Goal: Check status

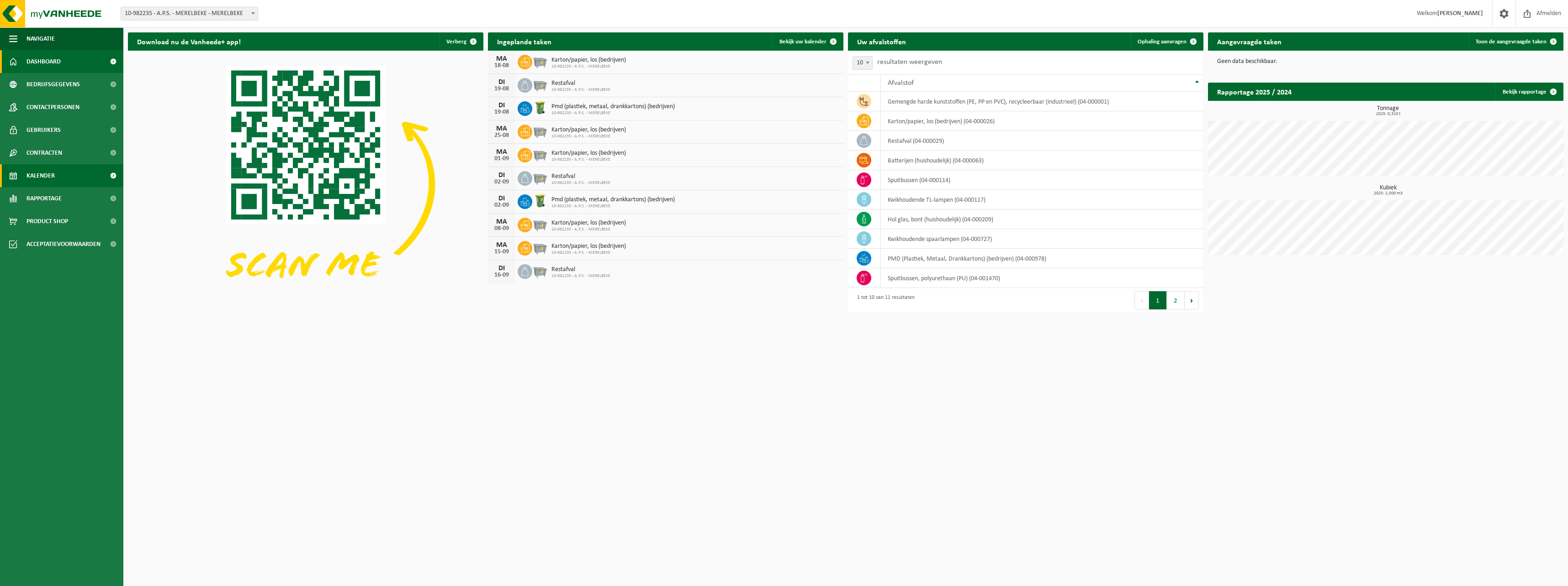
click at [44, 175] on span "Kalender" at bounding box center [41, 176] width 29 height 23
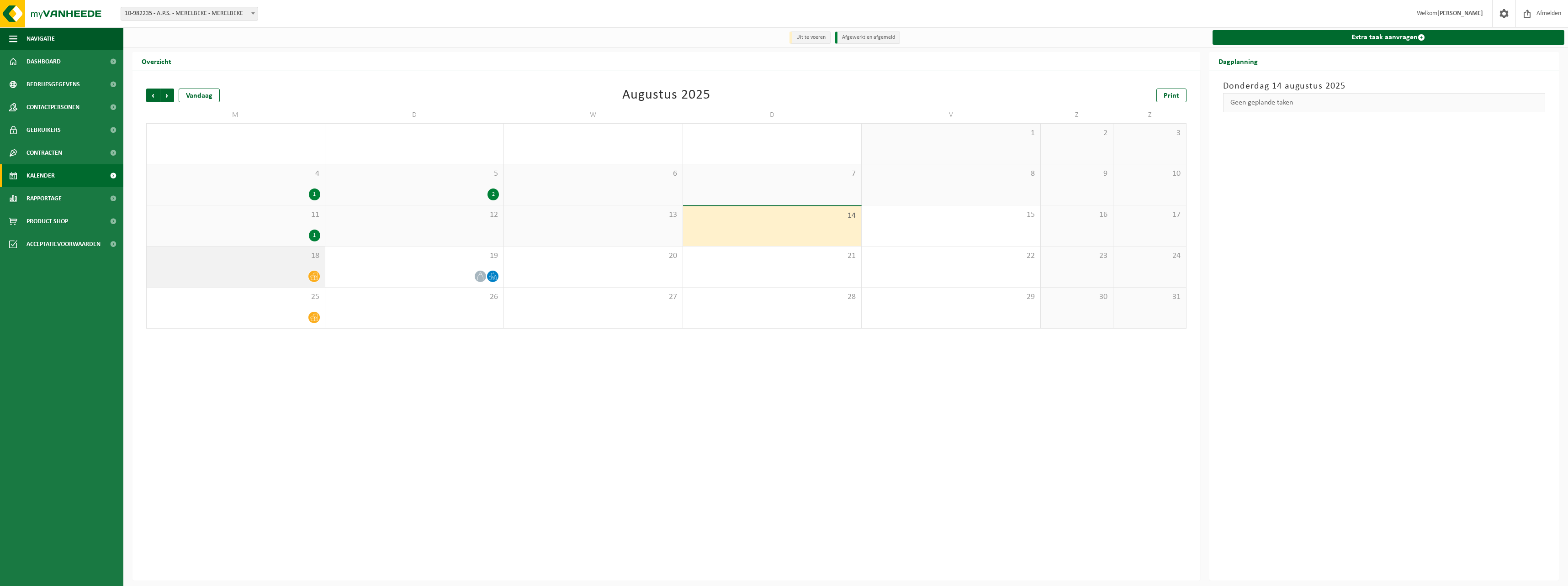
click at [316, 278] on icon at bounding box center [314, 276] width 8 height 8
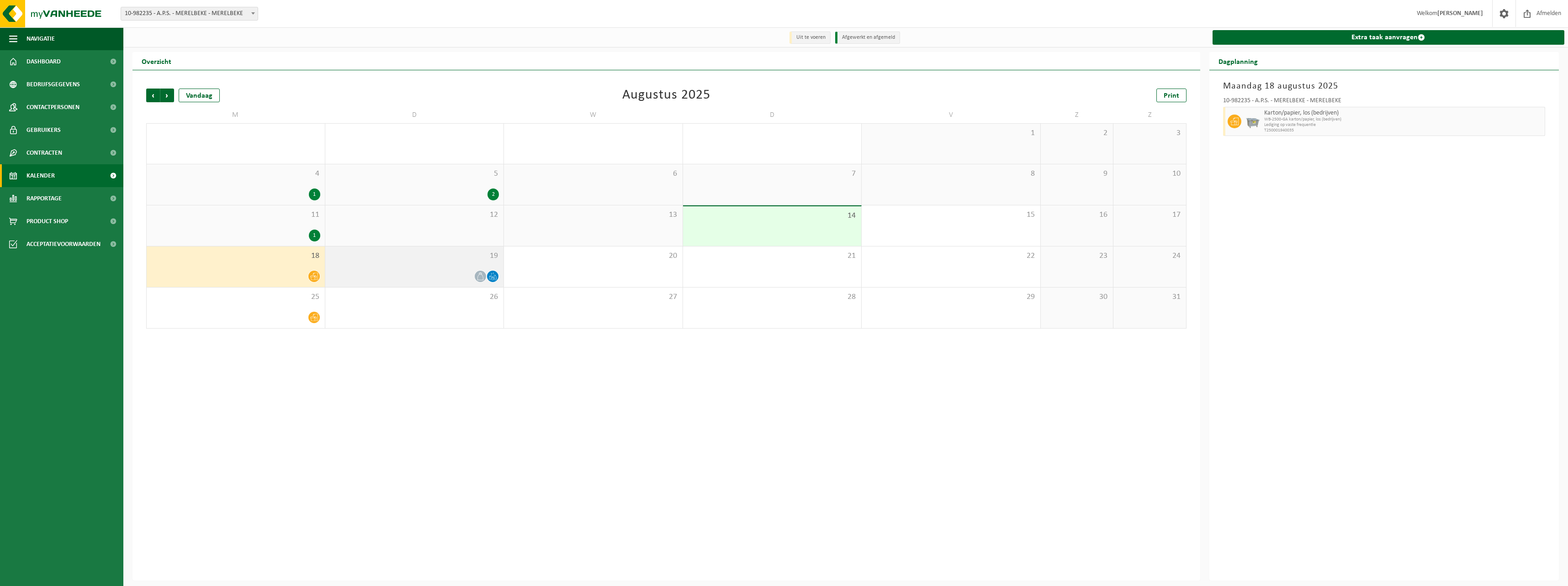
click at [480, 276] on icon at bounding box center [480, 276] width 8 height 8
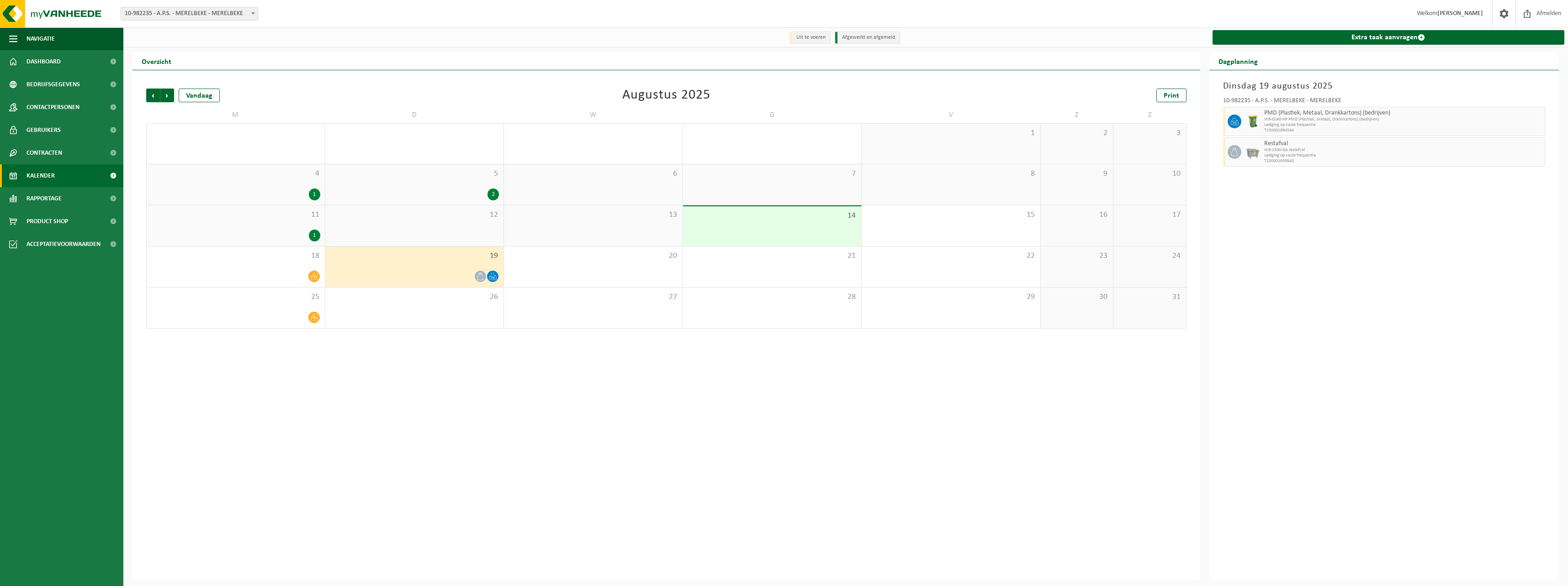
click at [497, 275] on icon at bounding box center [493, 276] width 8 height 8
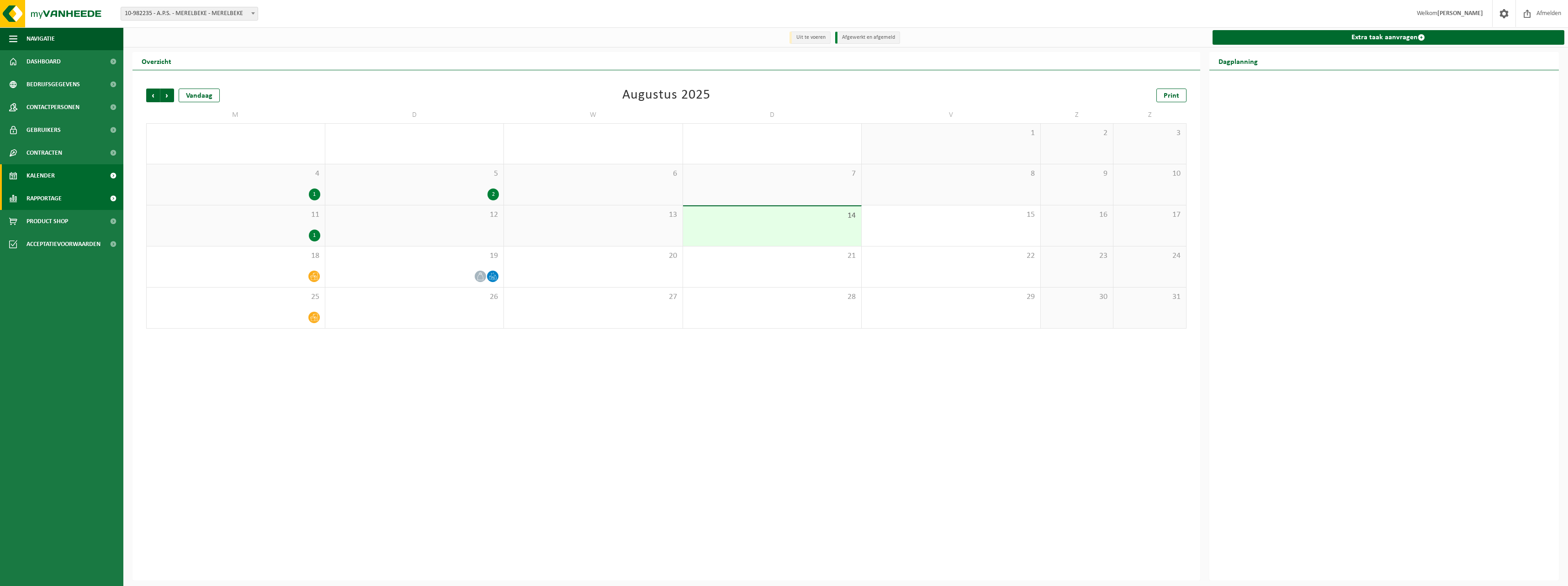
click at [51, 194] on span "Rapportage" at bounding box center [44, 198] width 35 height 23
click at [57, 198] on span "Rapportage" at bounding box center [44, 198] width 35 height 23
click at [62, 221] on span "In grafiekvorm" at bounding box center [48, 221] width 41 height 18
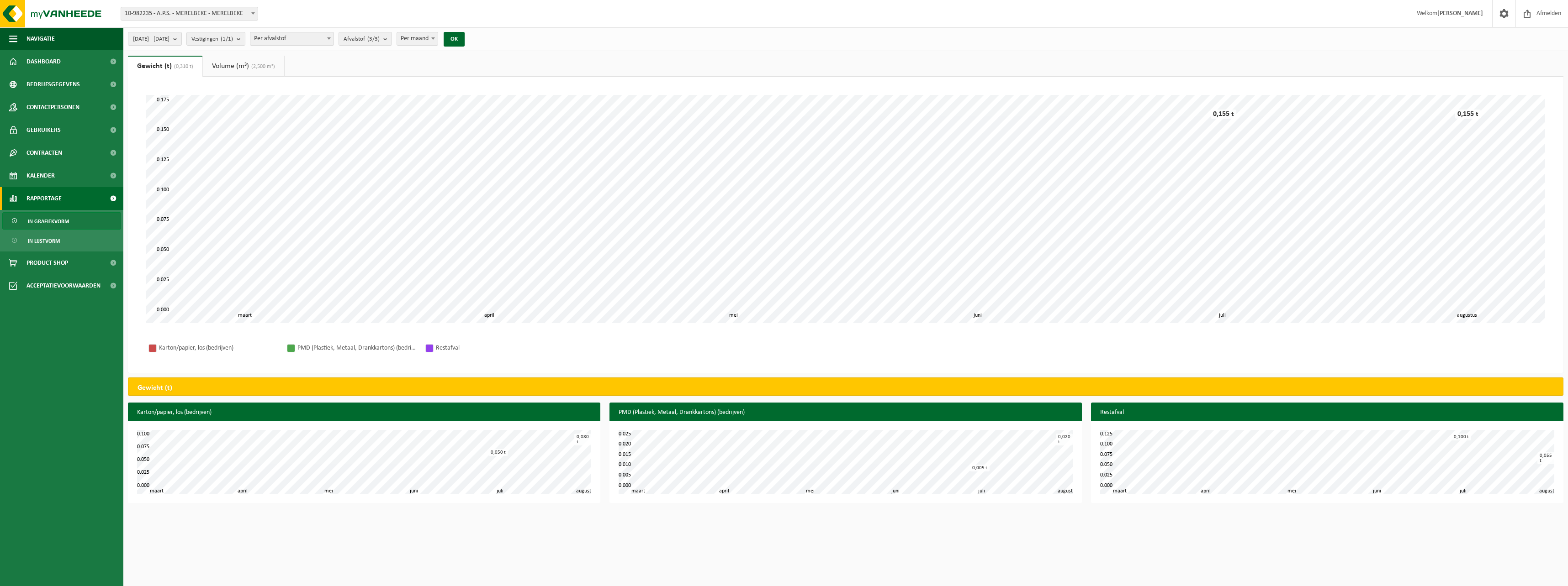
click at [997, 537] on html "Vestiging: 10-982235 - A.P.S. - MERELBEKE - MERELBEKE 10-982235 - A.P.S. - MERE…" at bounding box center [784, 293] width 1568 height 586
drag, startPoint x: 997, startPoint y: 537, endPoint x: 929, endPoint y: 540, distance: 68.1
click at [929, 540] on html "Vestiging: 10-982235 - A.P.S. - MERELBEKE - MERELBEKE 10-982235 - A.P.S. - MERE…" at bounding box center [784, 293] width 1568 height 586
click at [38, 194] on span "Rapportage" at bounding box center [44, 198] width 35 height 23
click at [50, 194] on span "Rapportage" at bounding box center [44, 198] width 35 height 23
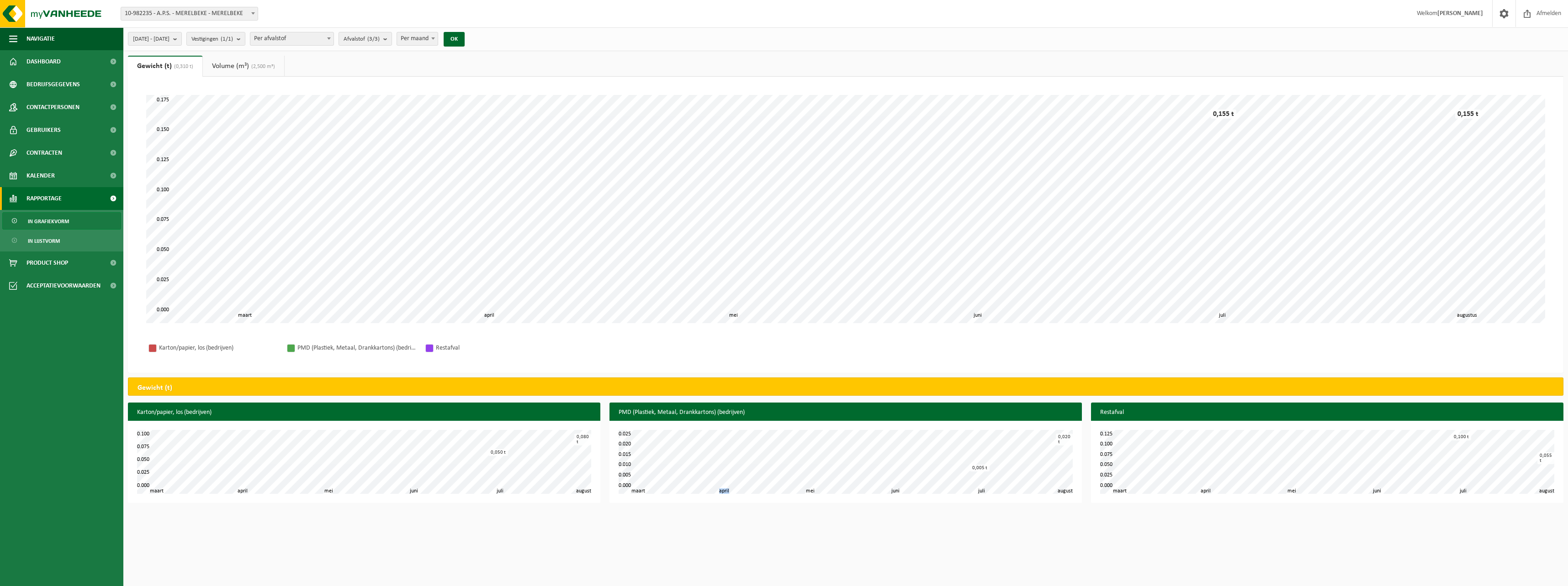
click at [50, 194] on span "Rapportage" at bounding box center [44, 198] width 35 height 23
click at [47, 236] on span "In lijstvorm" at bounding box center [44, 241] width 32 height 18
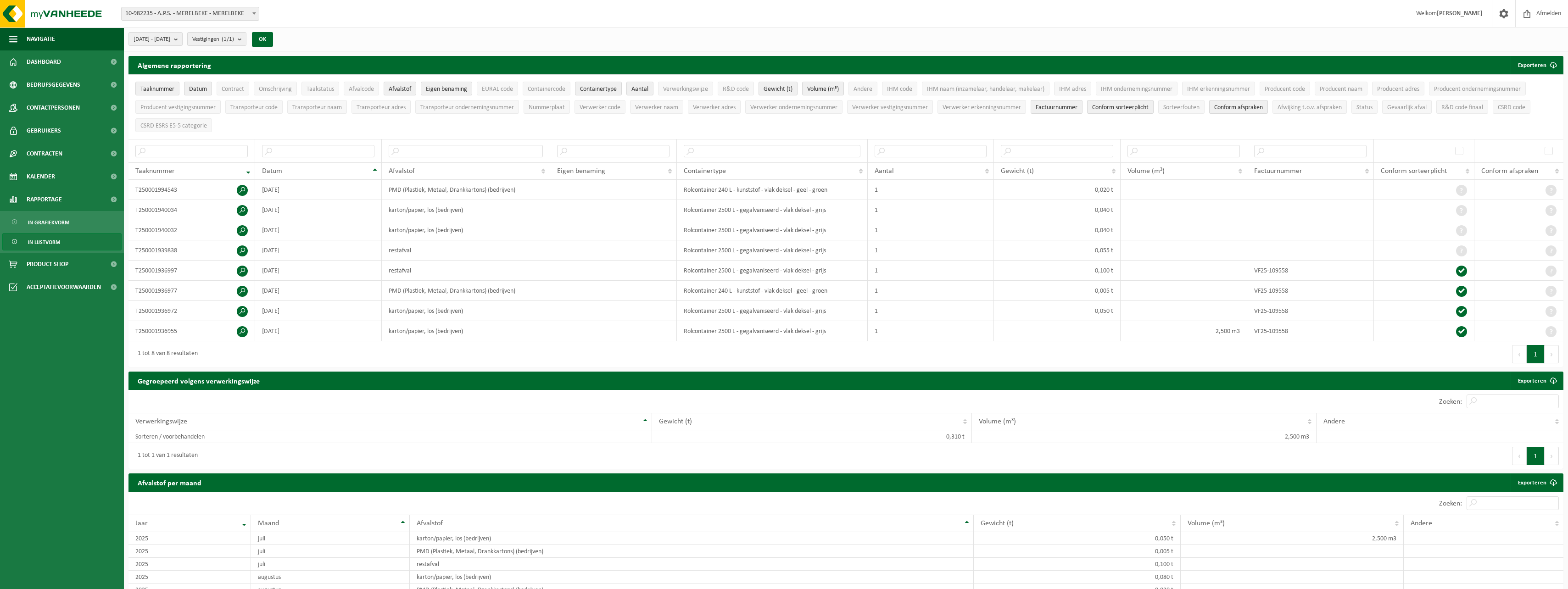
click at [1454, 18] on span "Welkom [PERSON_NAME]" at bounding box center [1450, 13] width 85 height 27
click at [1526, 12] on span at bounding box center [1527, 13] width 14 height 27
